Goal: Task Accomplishment & Management: Complete application form

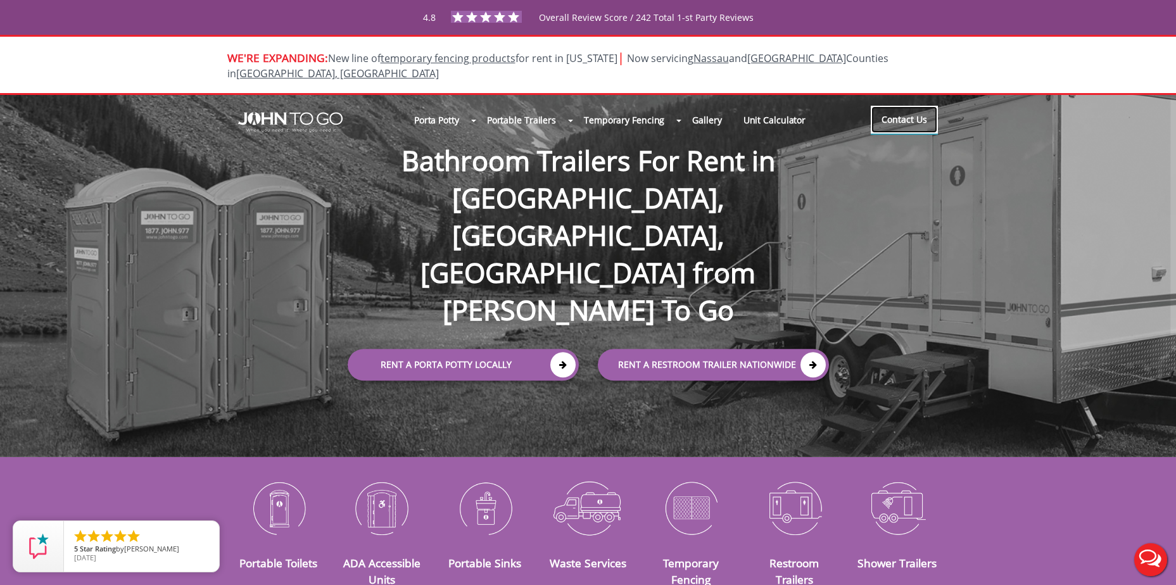
click at [900, 106] on link "Contact Us" at bounding box center [904, 120] width 67 height 28
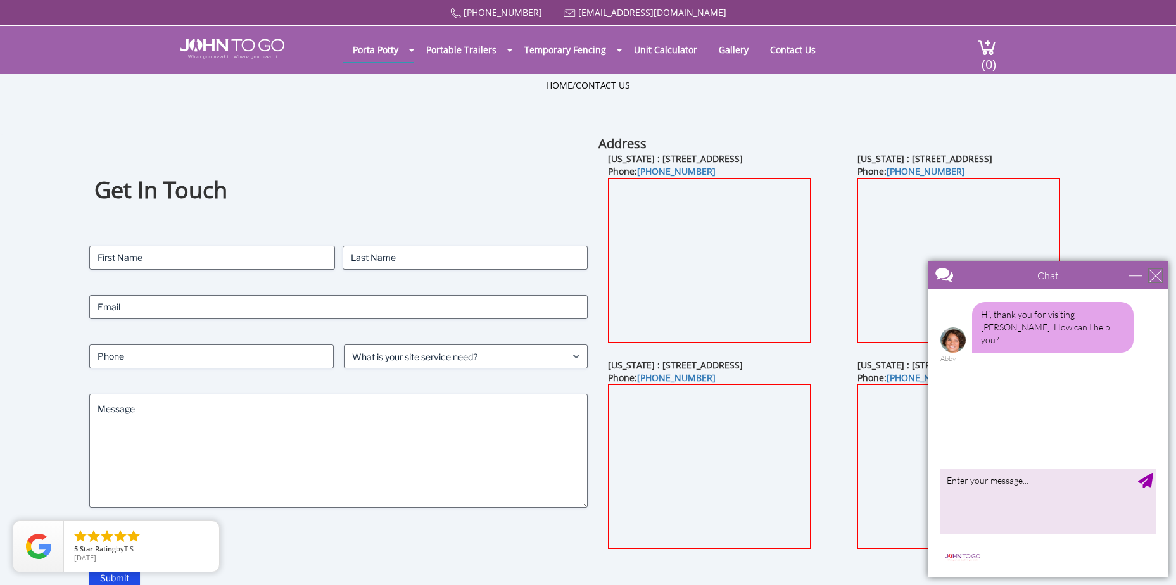
click at [1153, 270] on div "close" at bounding box center [1156, 275] width 13 height 13
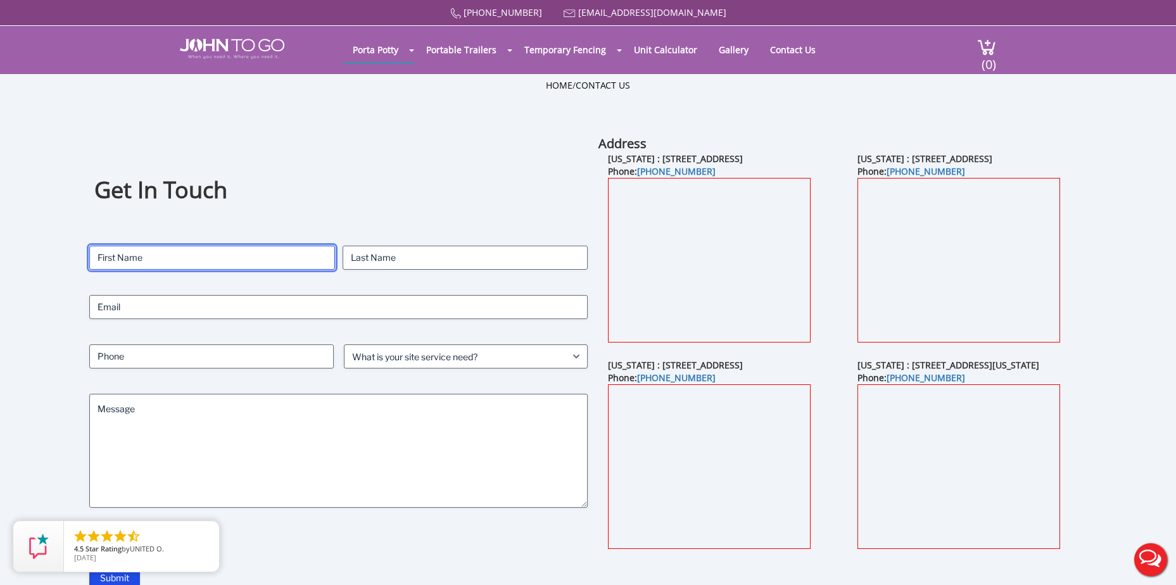
click at [141, 254] on input "First" at bounding box center [212, 258] width 246 height 24
type input "David"
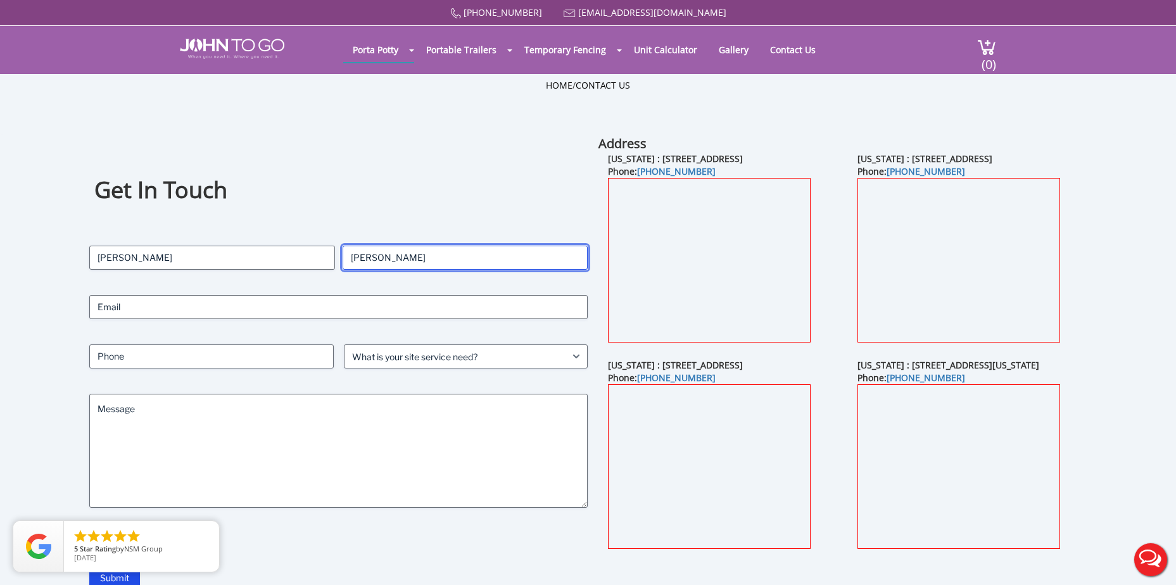
type input "Juarbe"
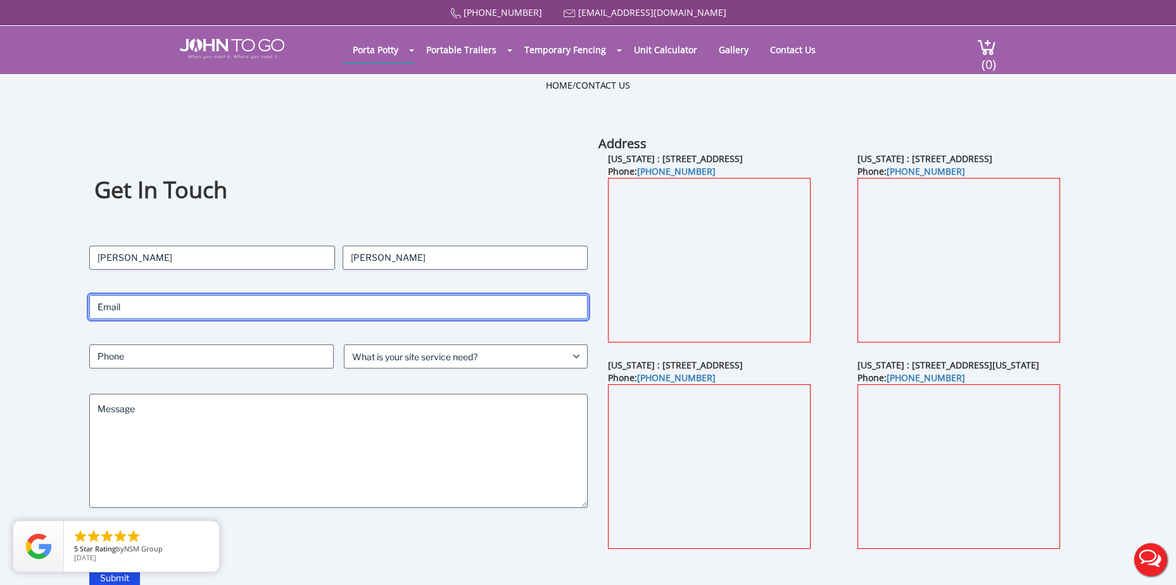
click at [213, 316] on input "Email (Required)" at bounding box center [338, 307] width 499 height 24
type input "juarbed@coned.com"
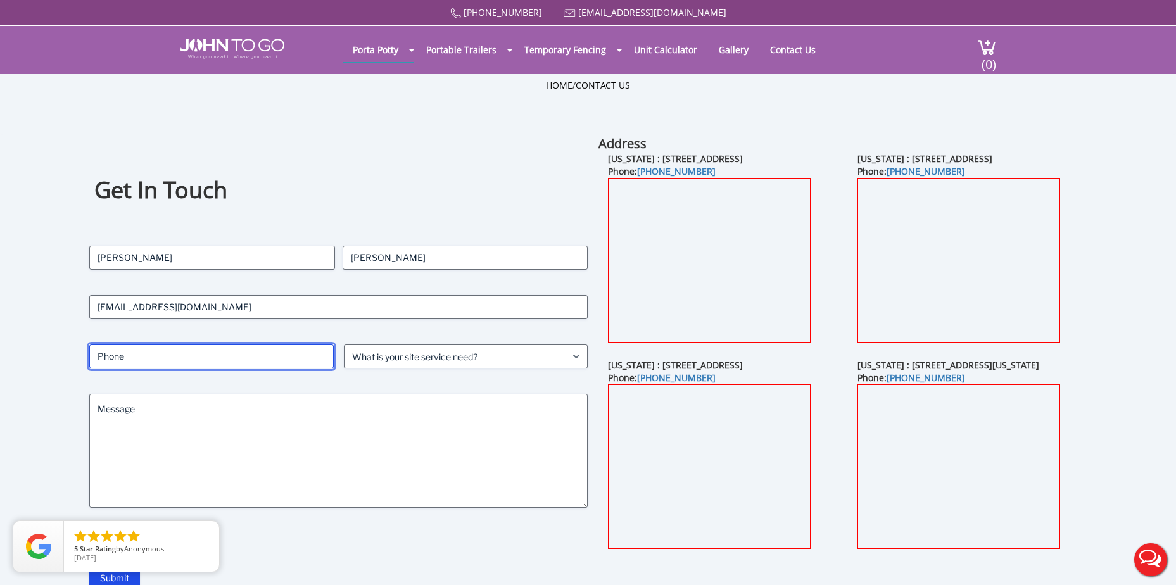
click at [172, 348] on input "Phone (Required)" at bounding box center [211, 357] width 244 height 24
type input "347386089"
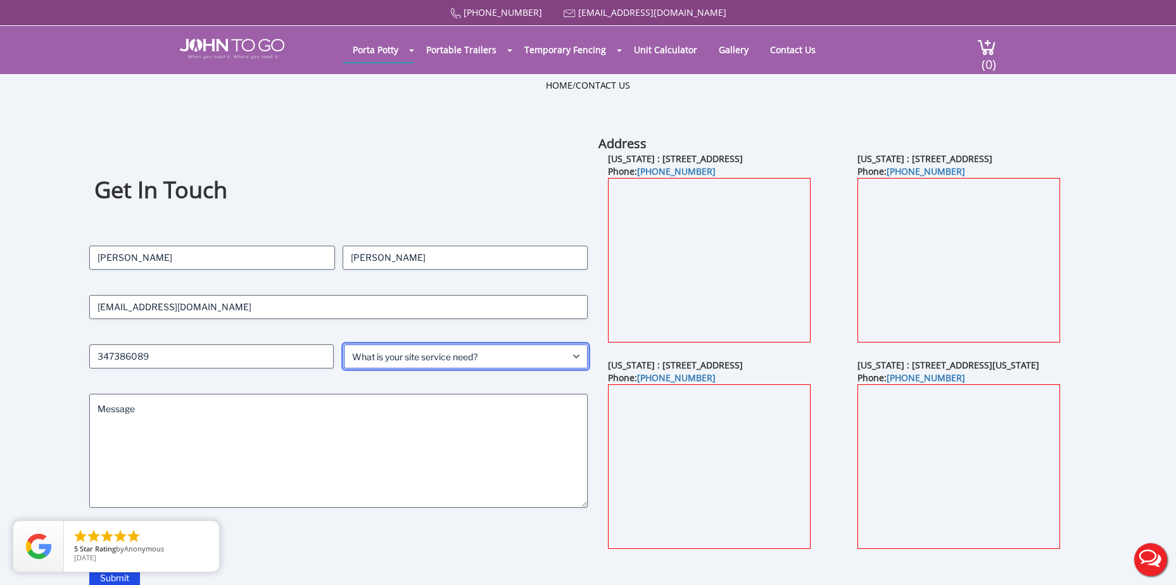
click at [389, 358] on select "What is your site service need? Consumer Construction - Commercial Construction…" at bounding box center [466, 357] width 244 height 24
select select "Business"
click at [344, 345] on select "What is your site service need? Consumer Construction - Commercial Construction…" at bounding box center [466, 357] width 244 height 24
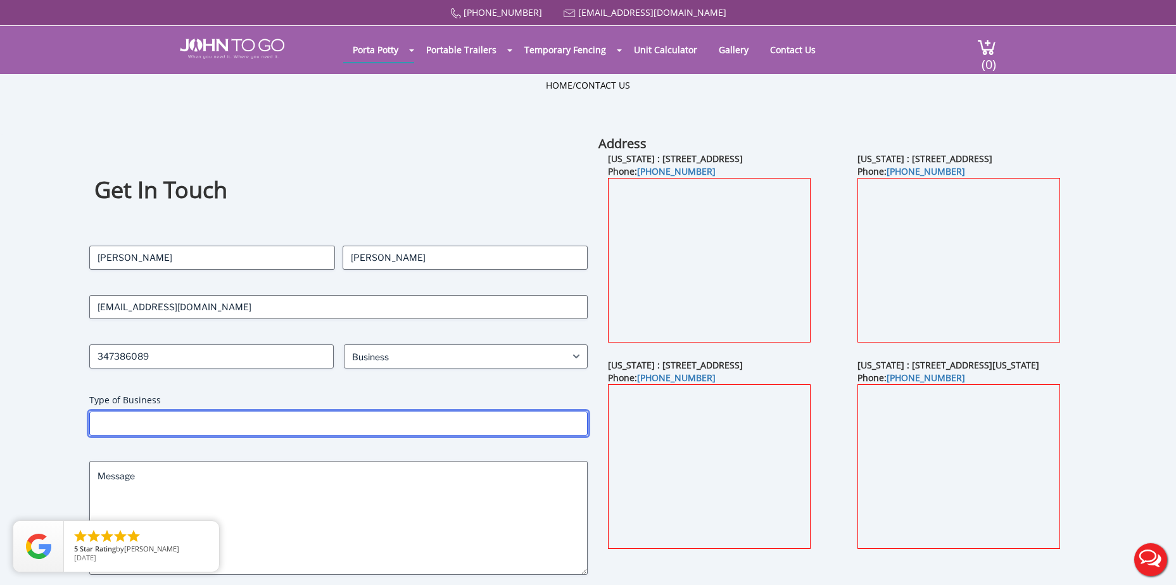
click at [134, 419] on input "Type of Business" at bounding box center [338, 424] width 499 height 24
type input "Con Edison"
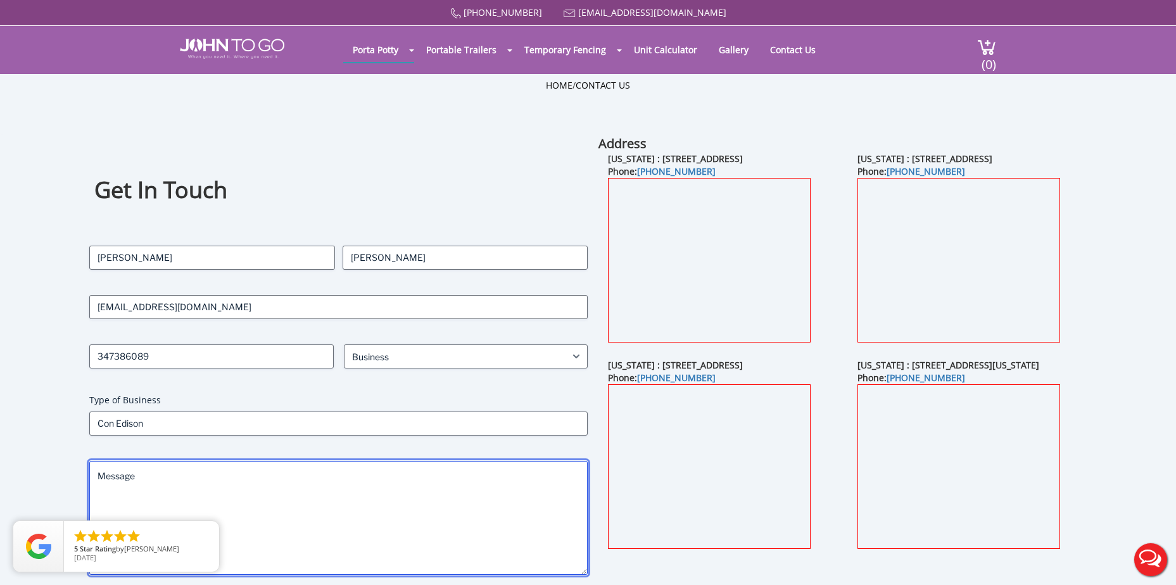
click at [132, 476] on textarea "Message" at bounding box center [338, 518] width 499 height 114
paste textarea "GRASSLAND & WOOD RD VALHALLA,New York,NY,10595"
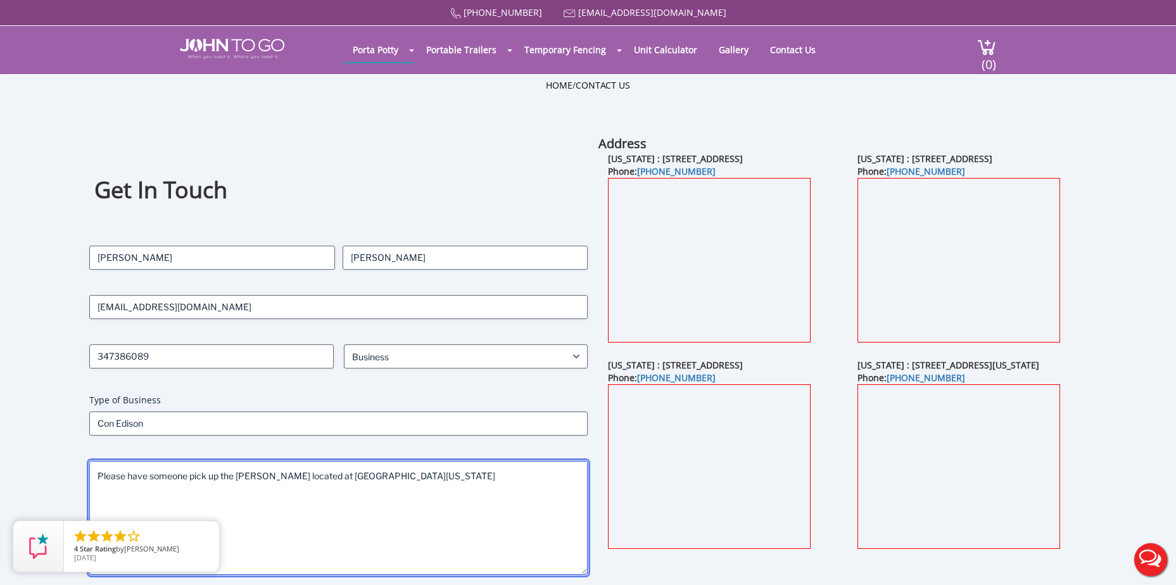
click at [571, 476] on textarea "Please have someone pick up the porta john located at GRASSLAND & WOOD RD VALHA…" at bounding box center [338, 518] width 499 height 114
click at [303, 495] on textarea "Please have someone pick up the porta john located at GRASSLAND & WOOD RD VALHA…" at bounding box center [338, 518] width 499 height 114
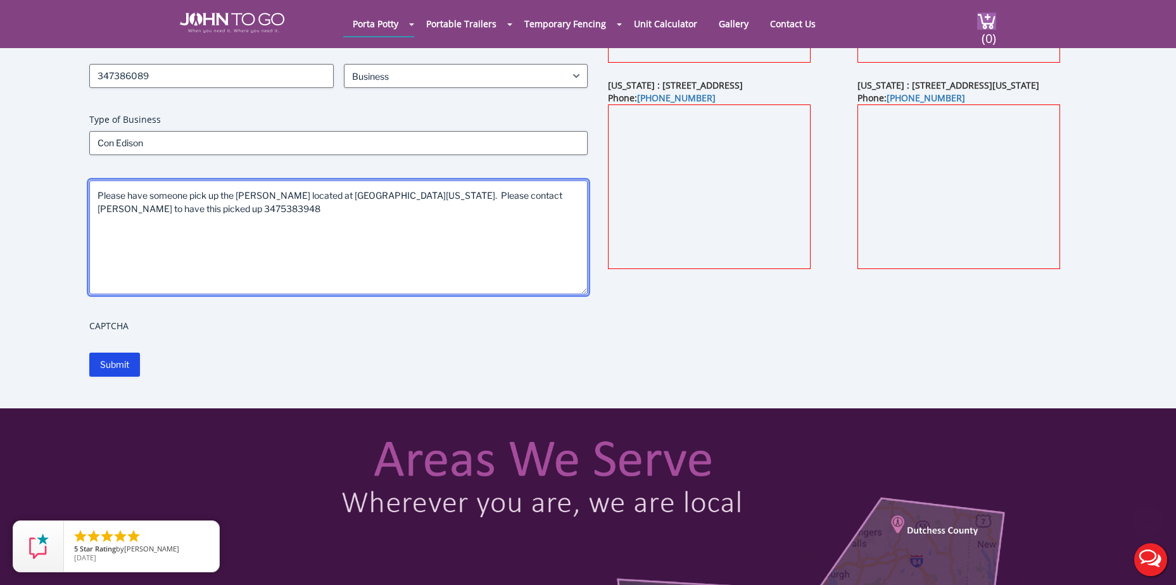
scroll to position [253, 0]
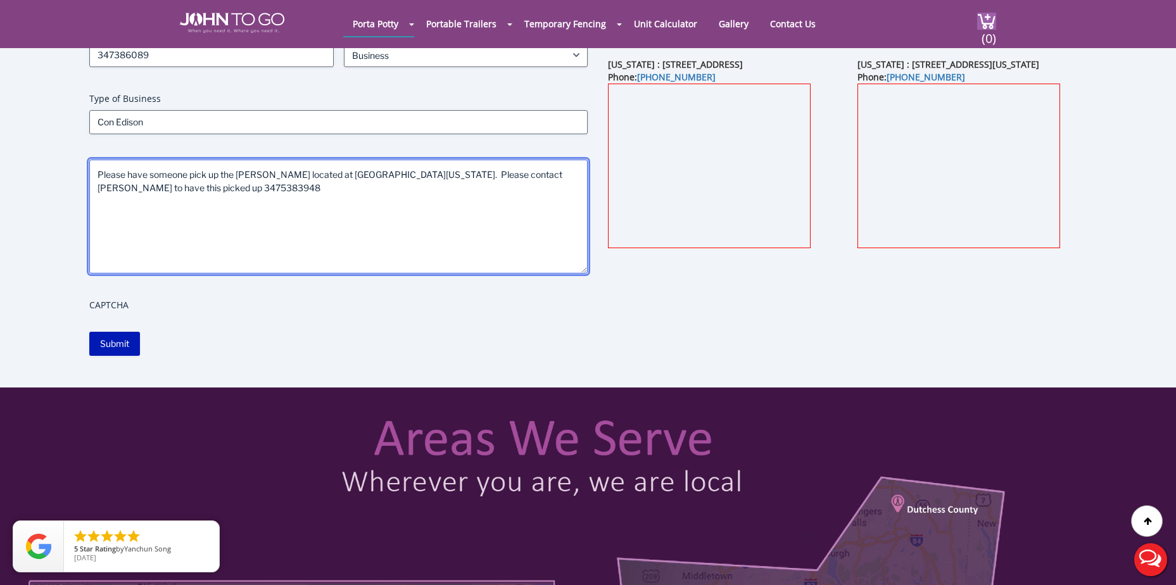
type textarea "Please have someone pick up the porta john located at GRASSLAND & WOOD RD VALHA…"
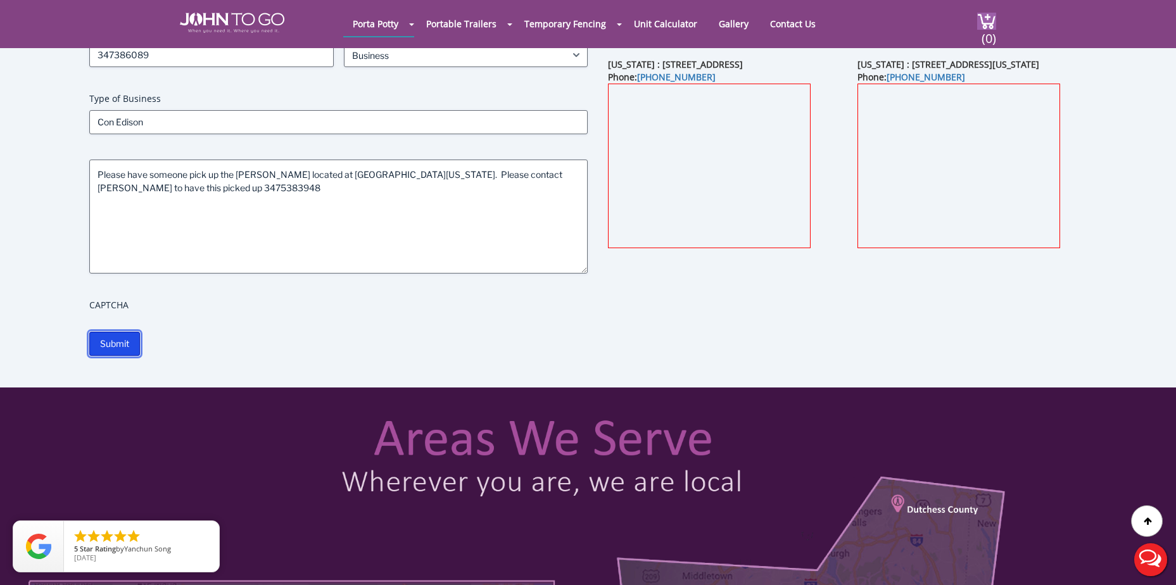
click at [111, 343] on input "Submit" at bounding box center [114, 344] width 51 height 24
